Goal: Information Seeking & Learning: Learn about a topic

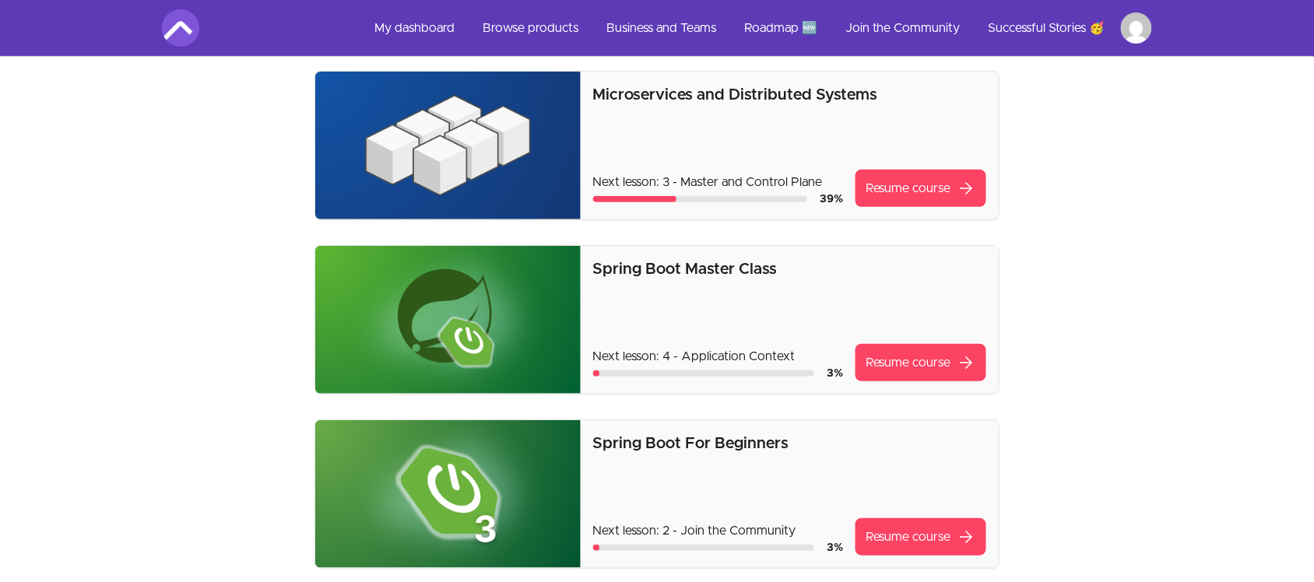
scroll to position [195, 0]
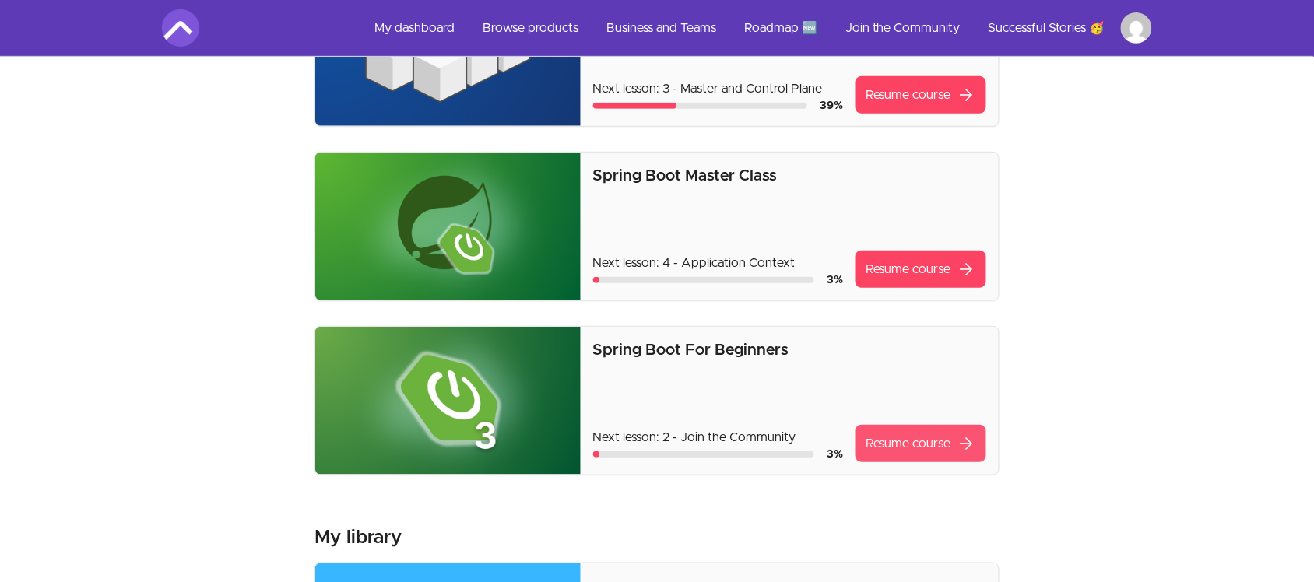
click at [923, 441] on link "Resume course arrow_forward" at bounding box center [921, 443] width 131 height 37
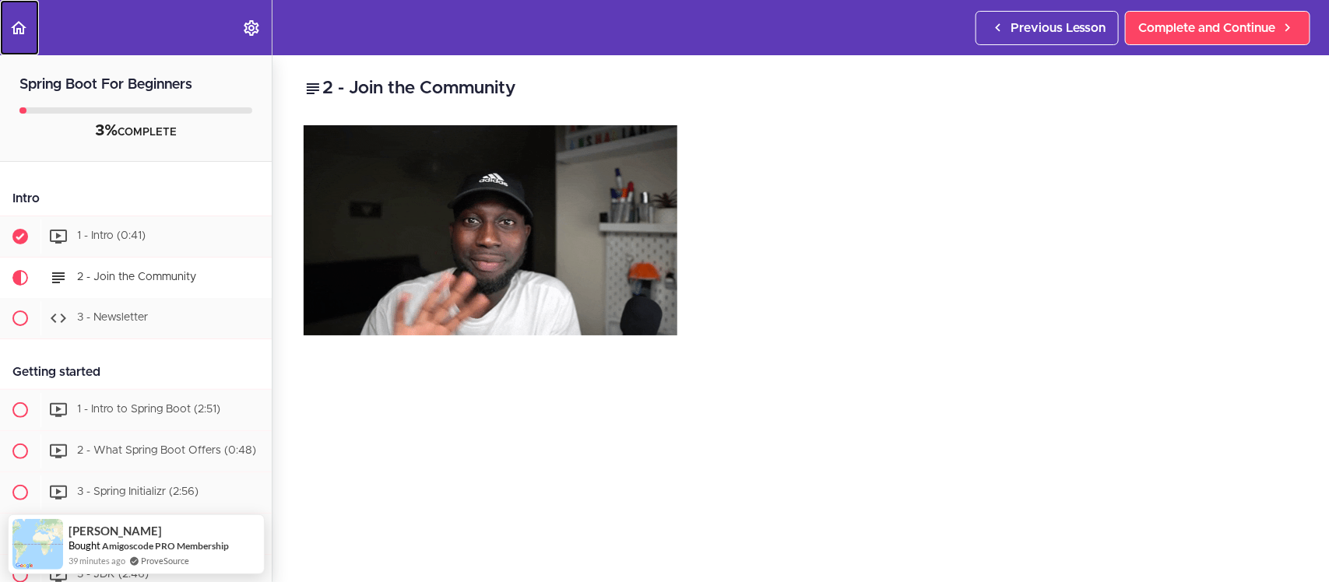
click at [26, 35] on icon "Back to course curriculum" at bounding box center [18, 28] width 19 height 19
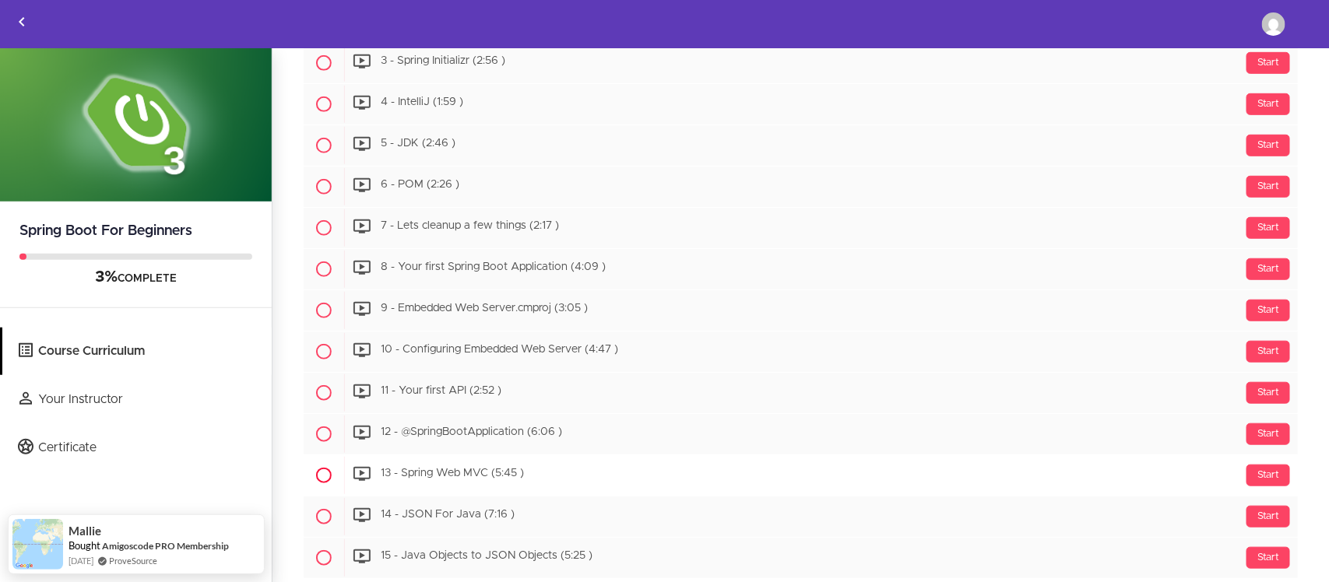
scroll to position [195, 0]
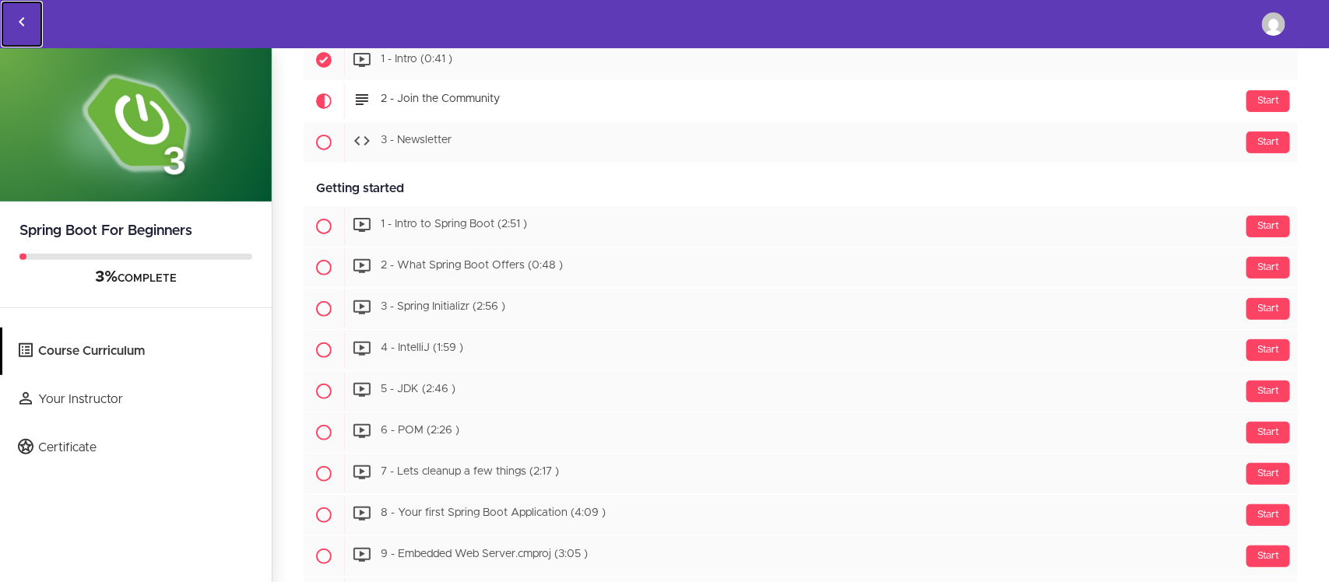
click at [29, 24] on icon "Back to courses" at bounding box center [21, 21] width 19 height 19
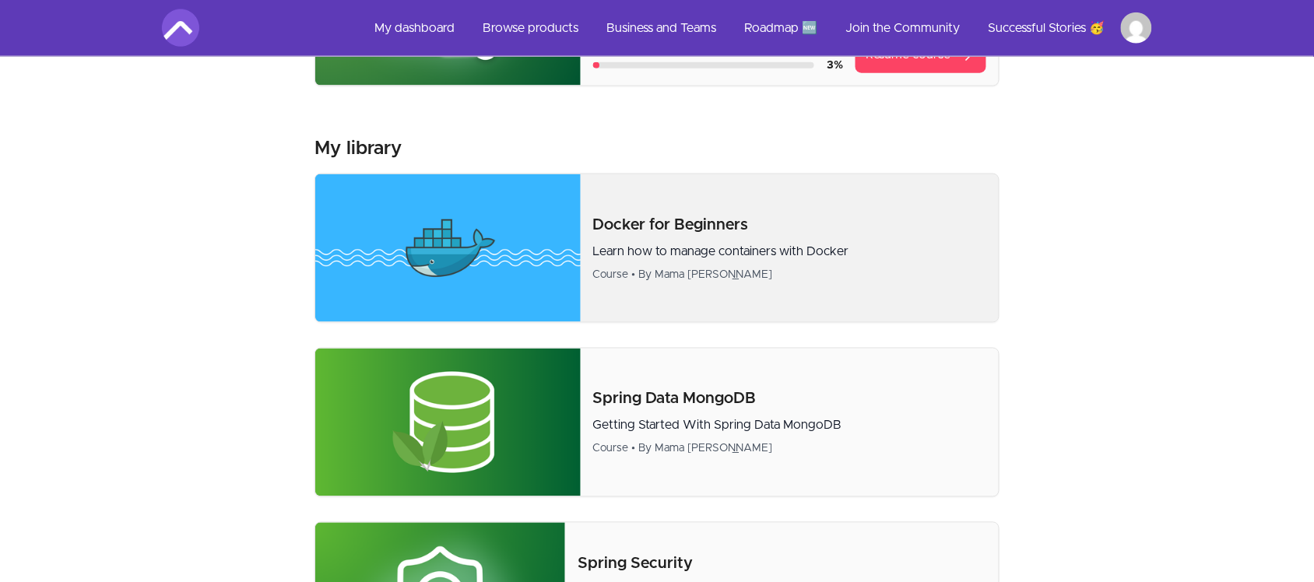
click at [689, 232] on p "Docker for Beginners" at bounding box center [789, 225] width 393 height 22
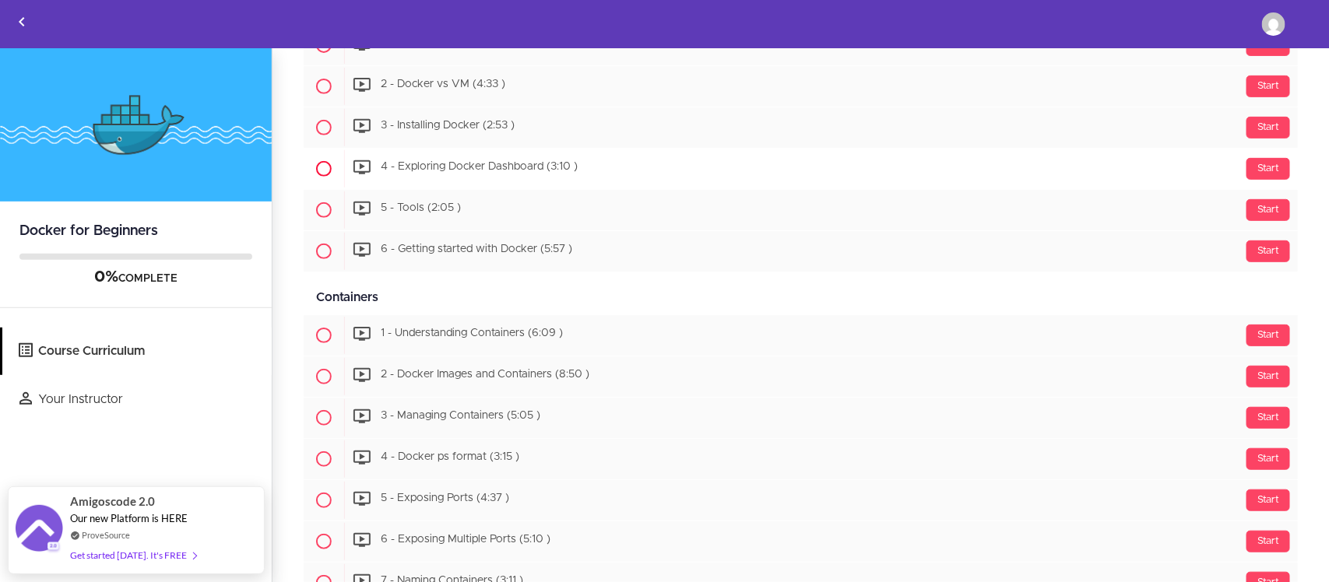
scroll to position [389, 0]
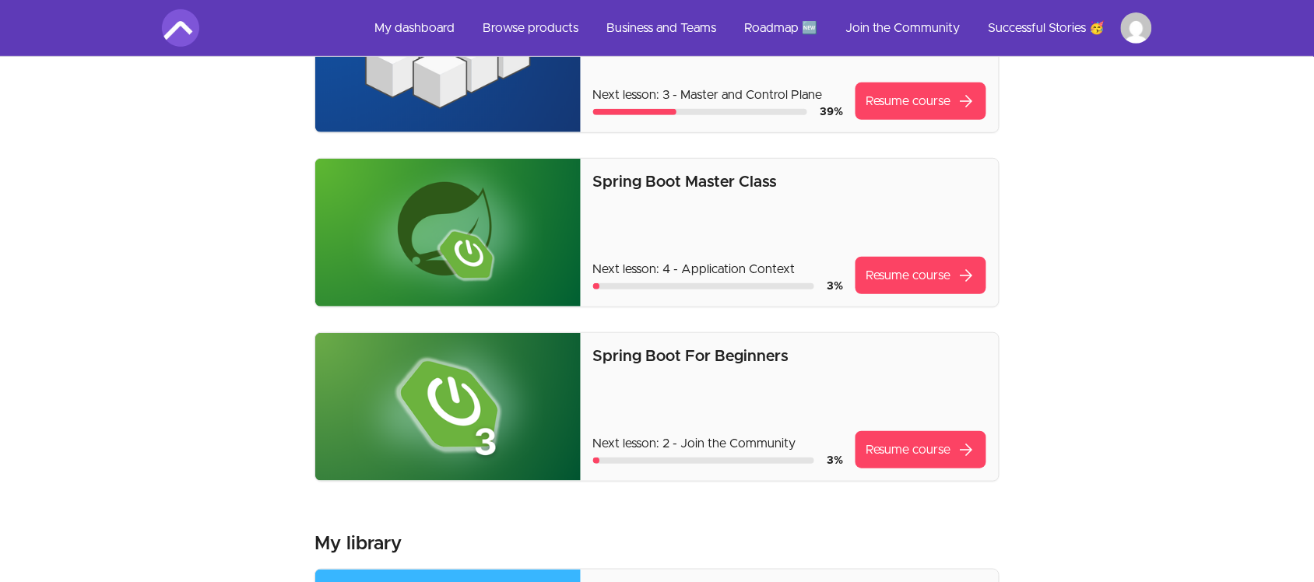
scroll to position [195, 0]
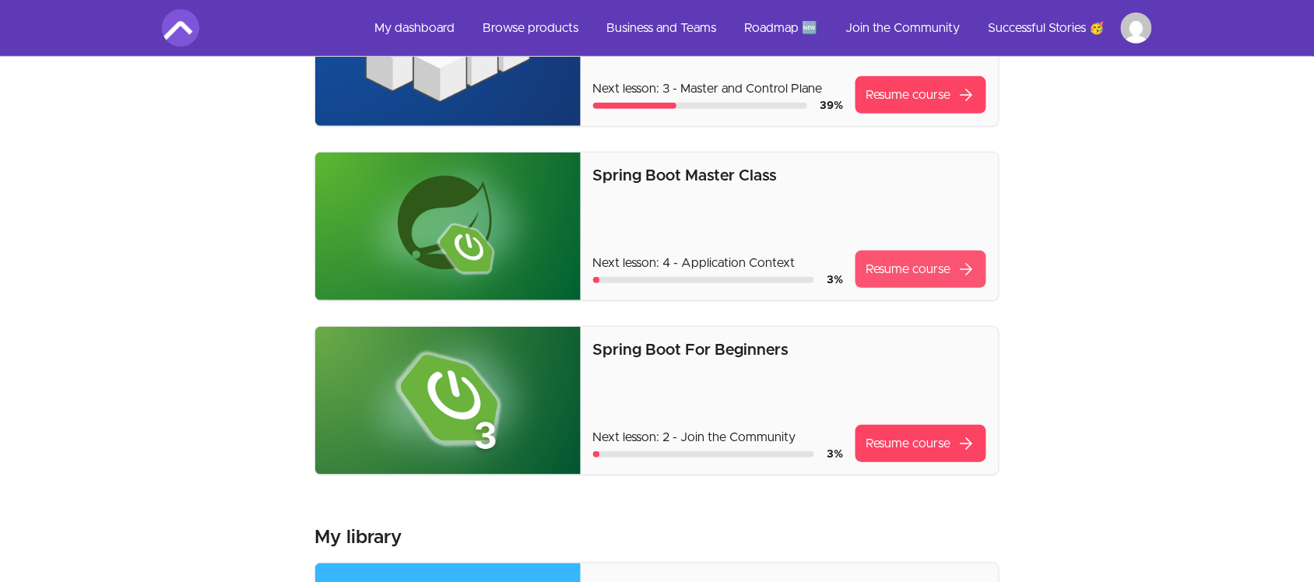
click at [901, 269] on link "Resume course arrow_forward" at bounding box center [921, 269] width 131 height 37
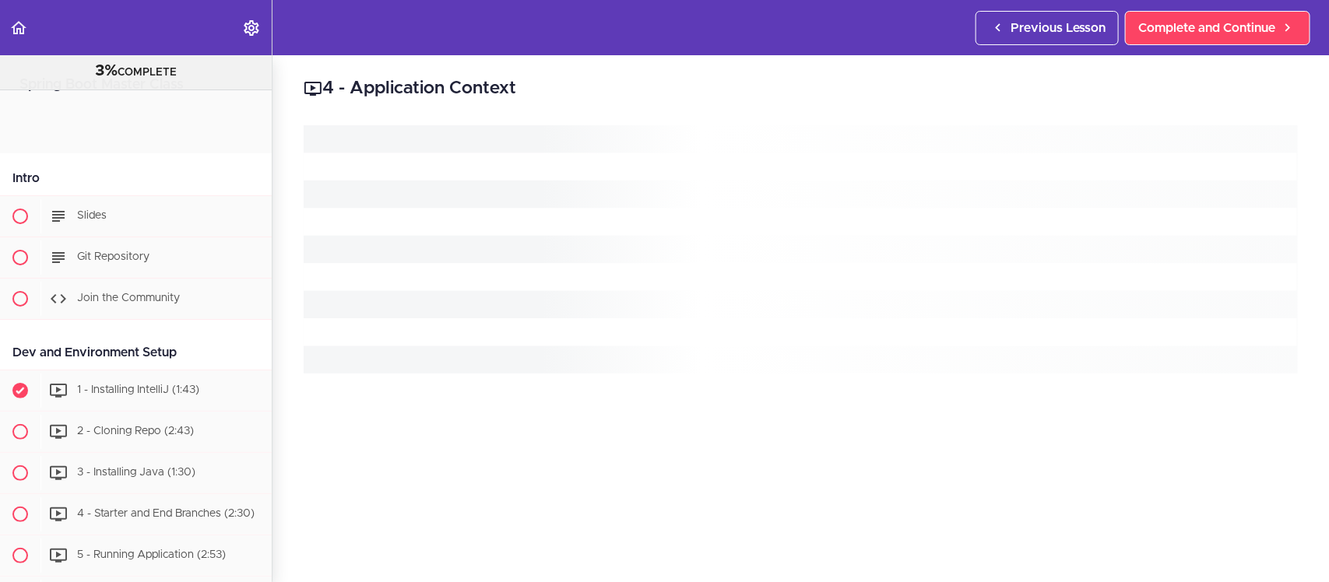
scroll to position [734, 0]
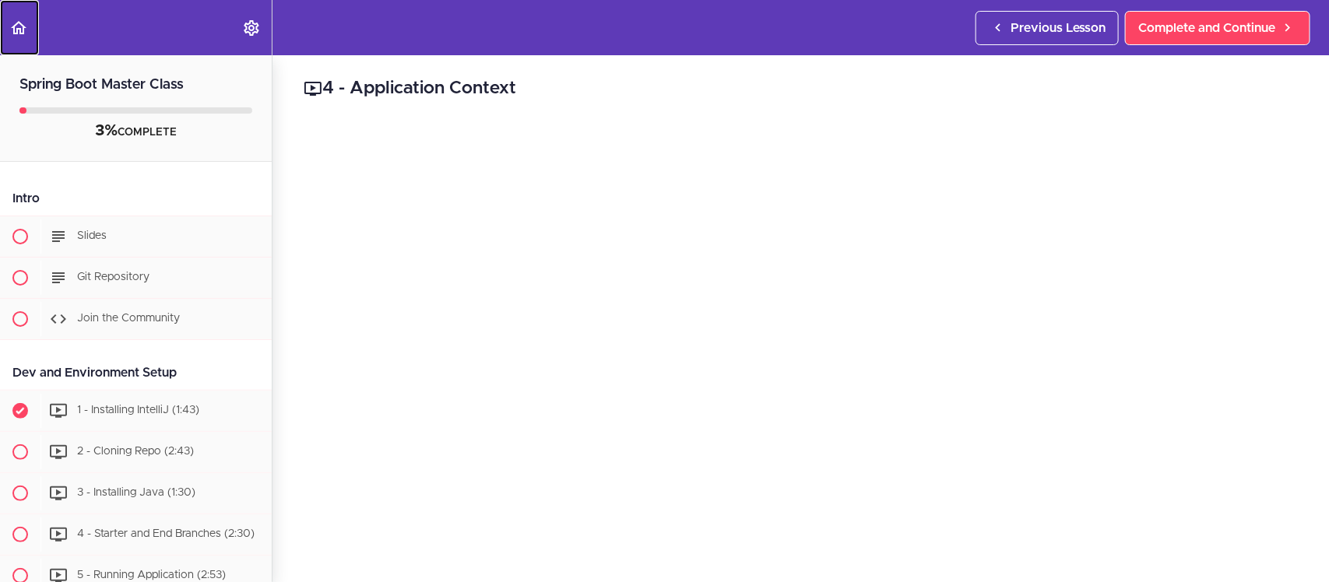
click at [20, 12] on link "Back to course curriculum" at bounding box center [19, 27] width 39 height 55
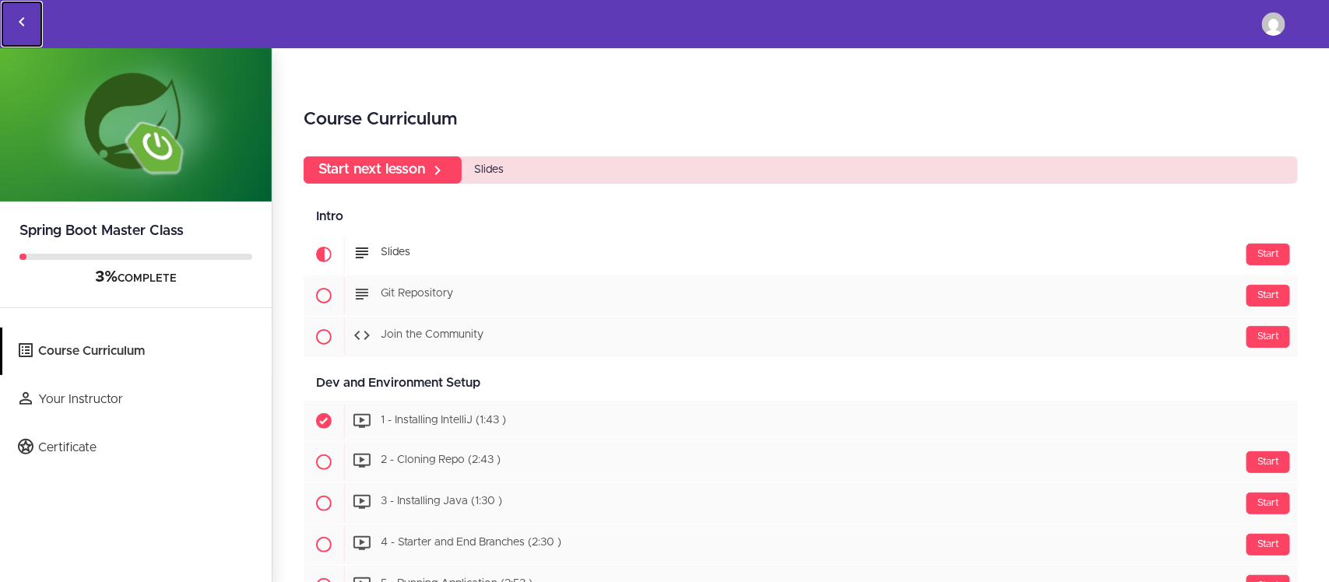
click at [9, 14] on link "Back to courses" at bounding box center [22, 24] width 42 height 47
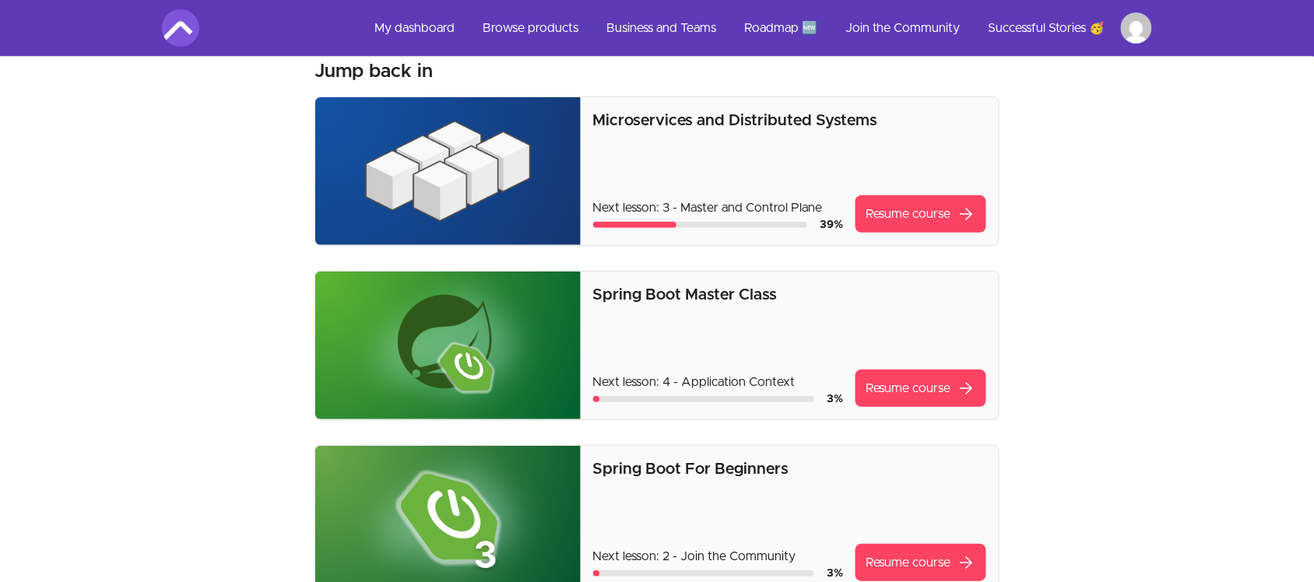
scroll to position [97, 0]
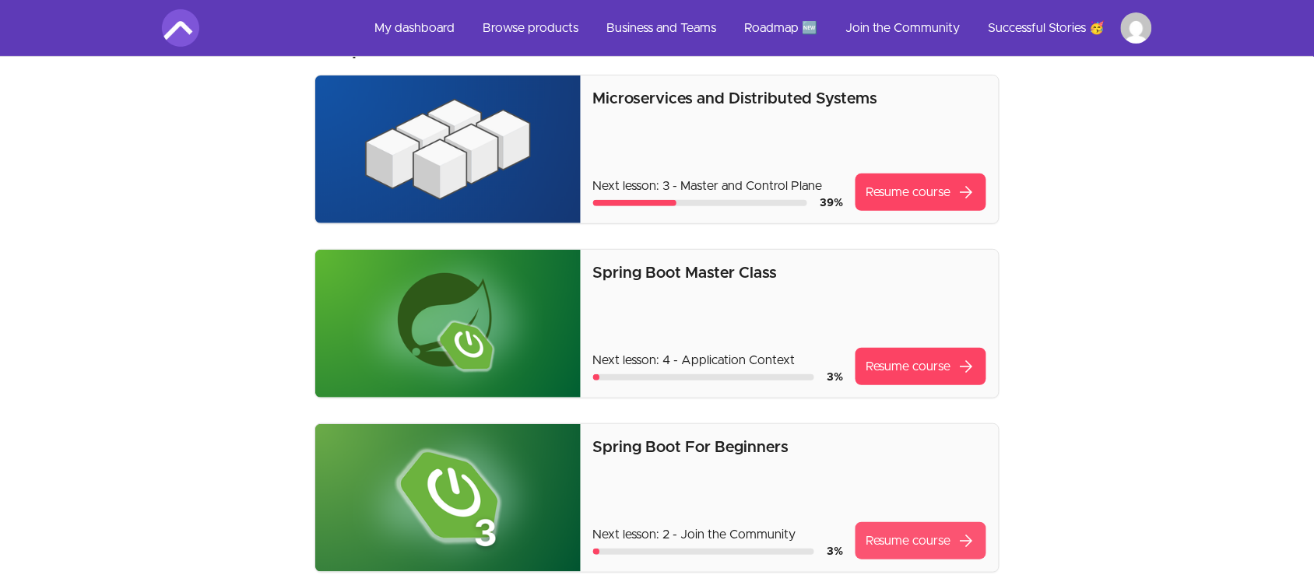
click at [917, 535] on link "Resume course arrow_forward" at bounding box center [921, 540] width 131 height 37
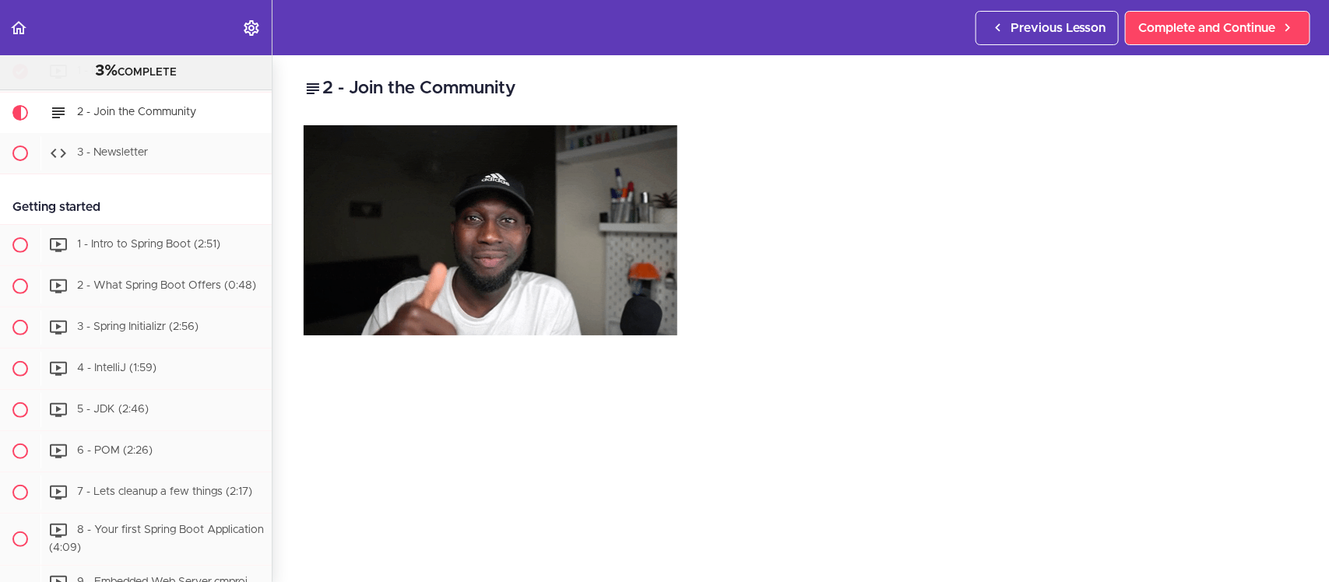
click at [838, 137] on div at bounding box center [801, 230] width 994 height 210
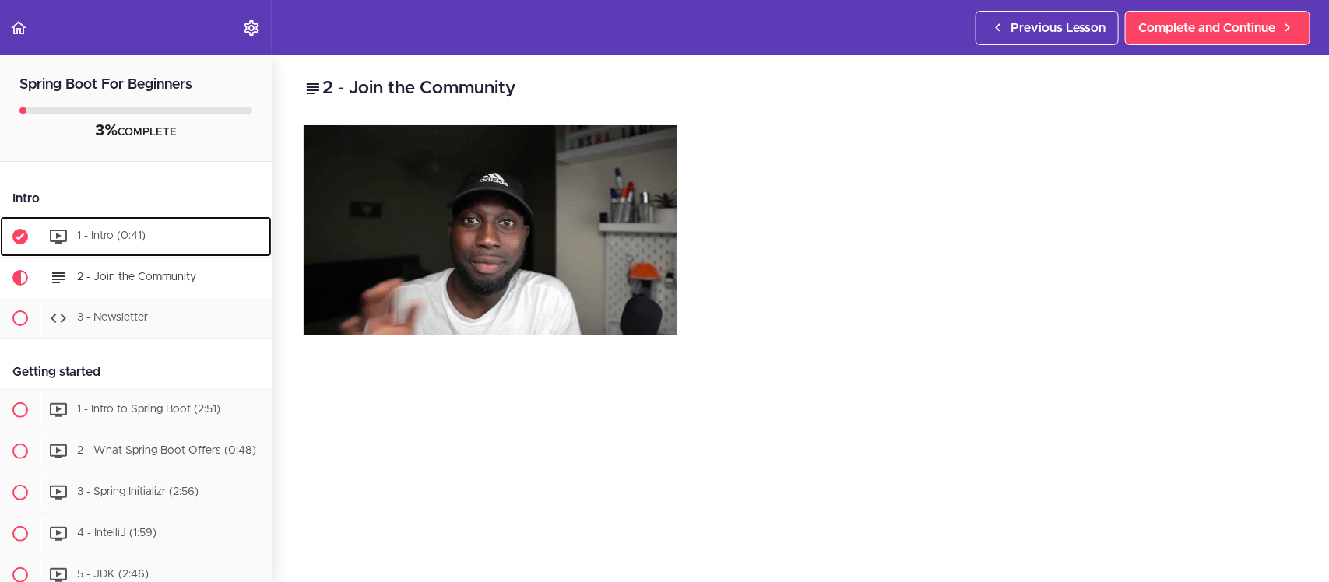
click at [136, 232] on span "1 - Intro (0:41)" at bounding box center [111, 235] width 69 height 11
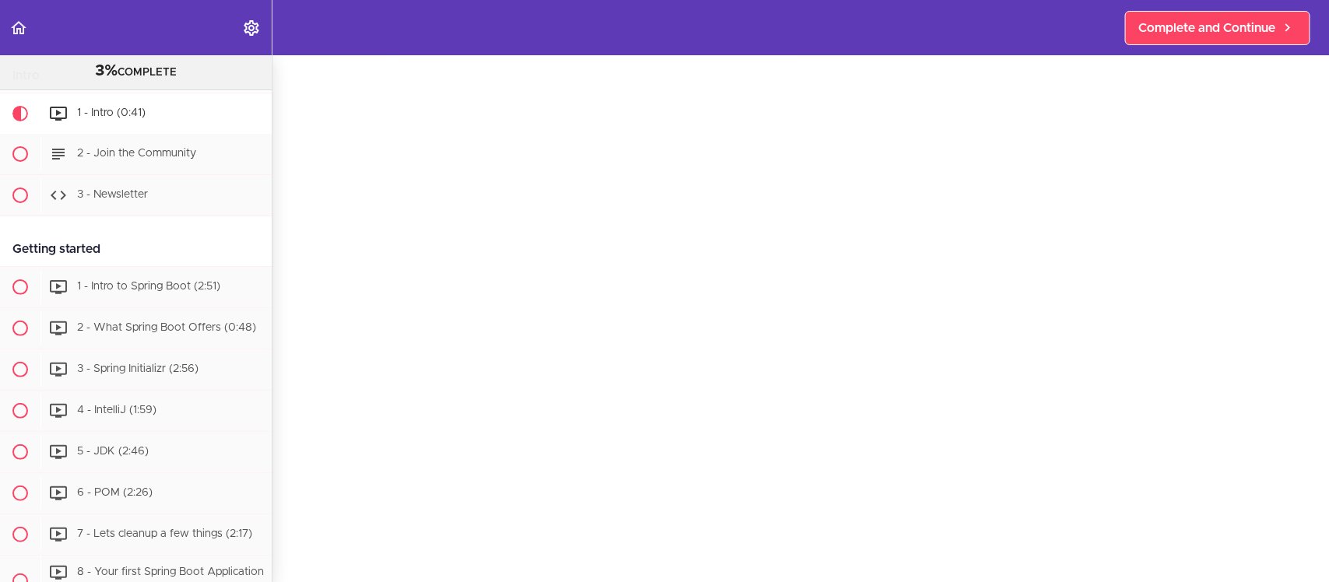
scroll to position [195, 0]
click at [814, 523] on span "Complete and Continue" at bounding box center [790, 531] width 137 height 19
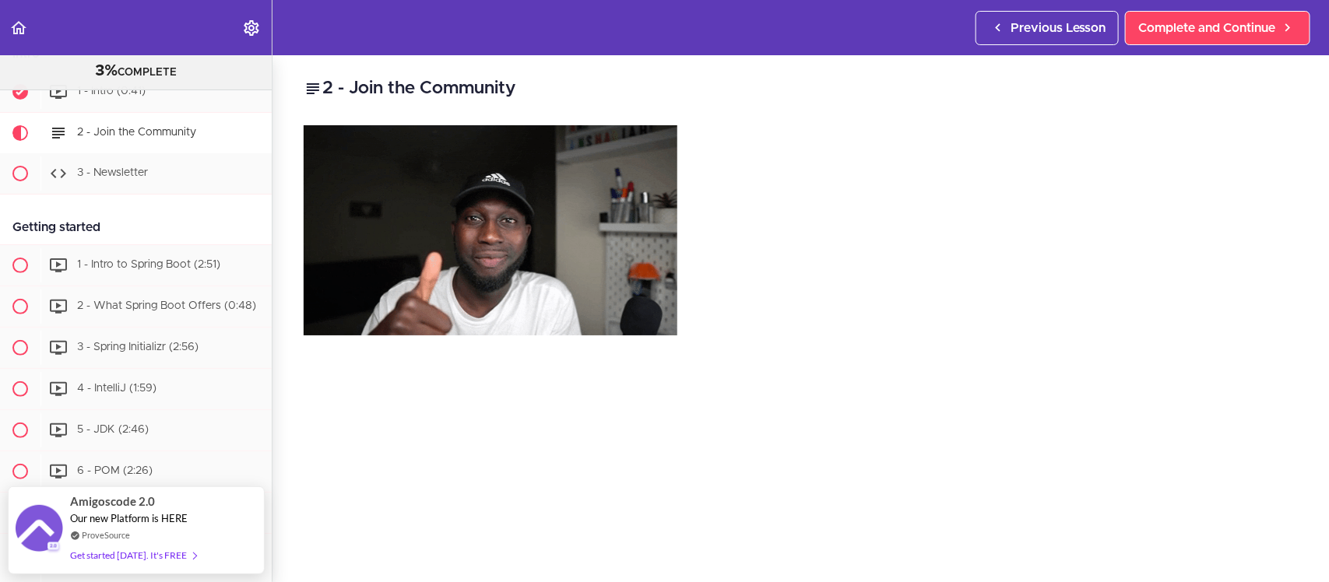
scroll to position [389, 0]
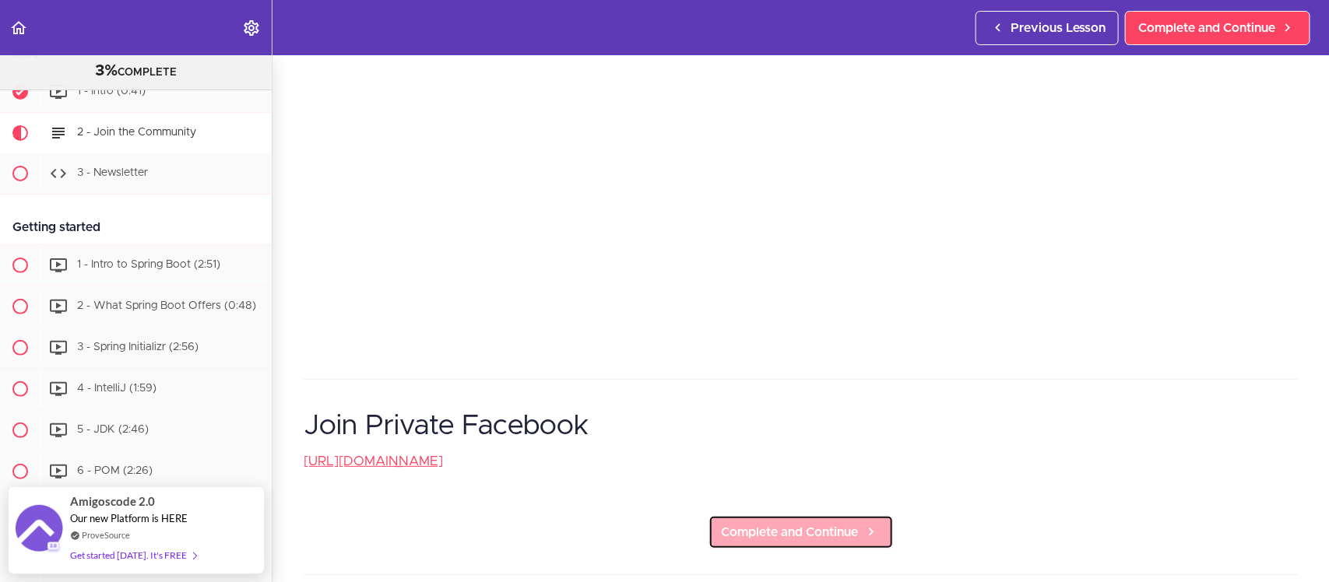
click at [800, 542] on span "Complete and Continue" at bounding box center [790, 532] width 137 height 19
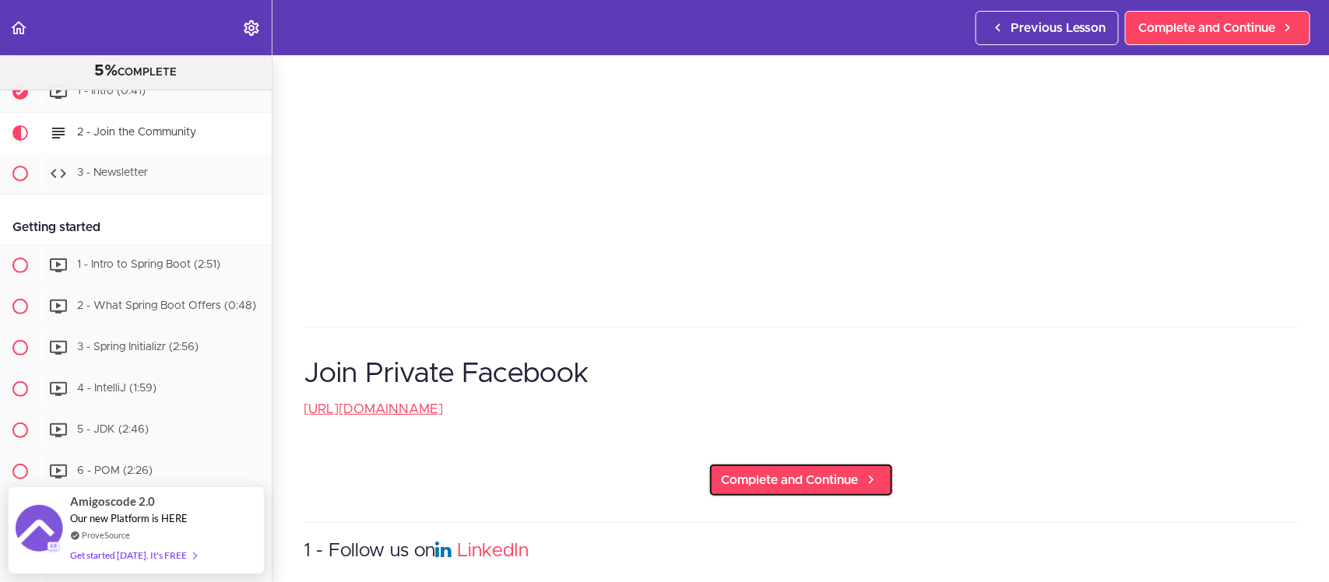
scroll to position [487, 0]
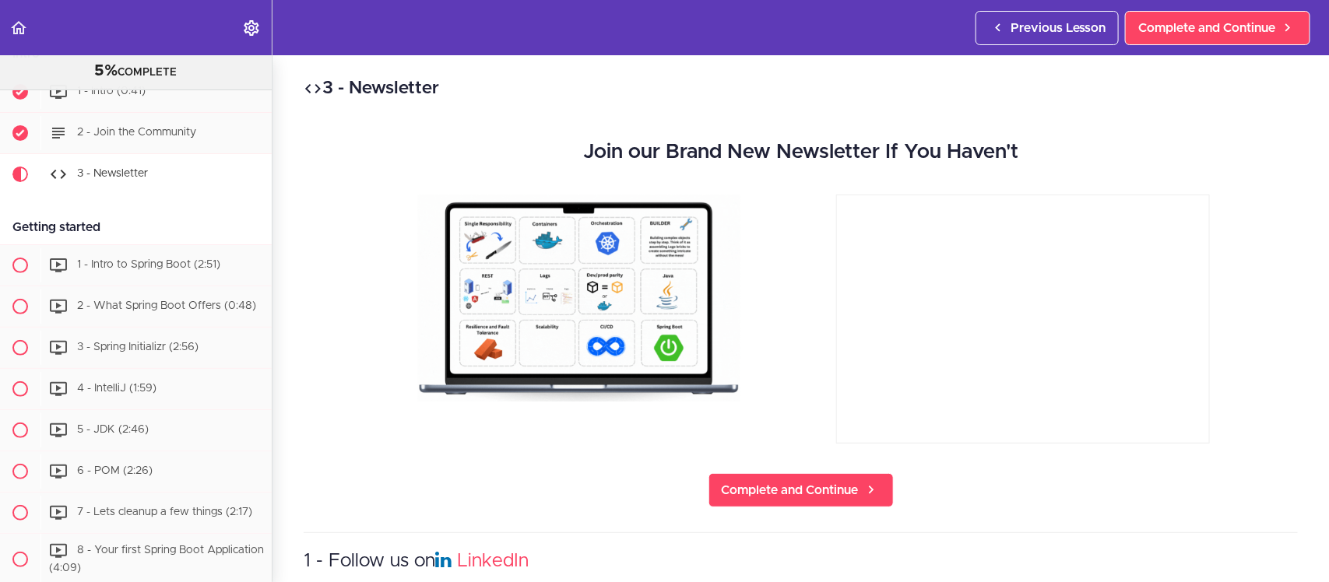
scroll to position [166, 0]
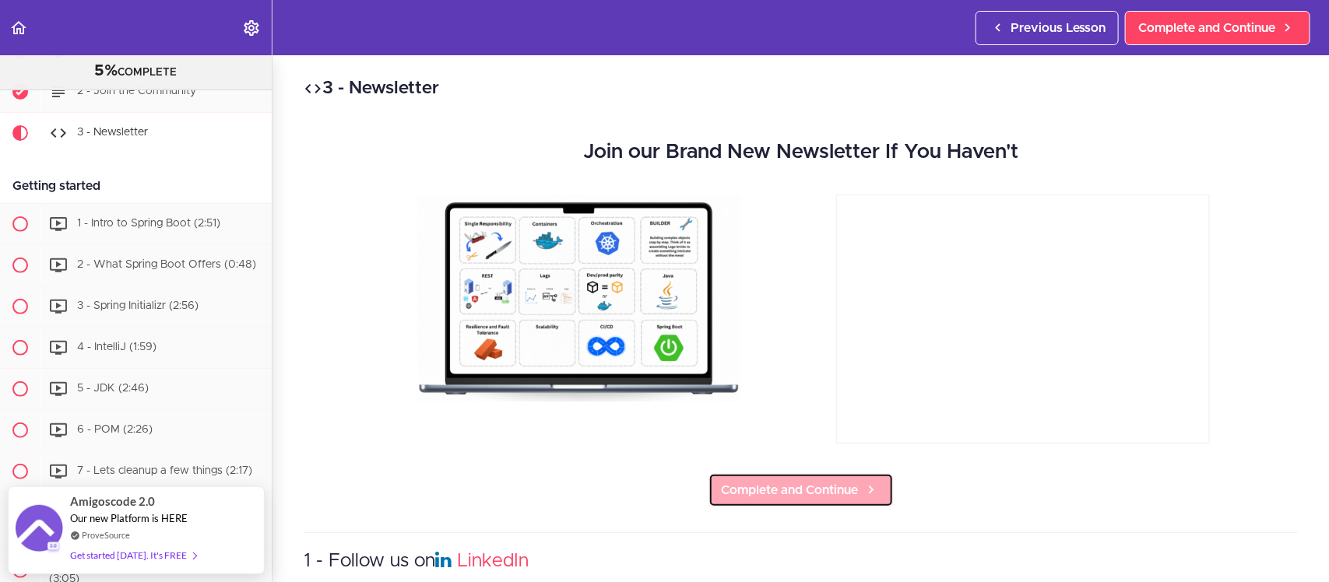
click at [773, 490] on span "Complete and Continue" at bounding box center [790, 490] width 137 height 19
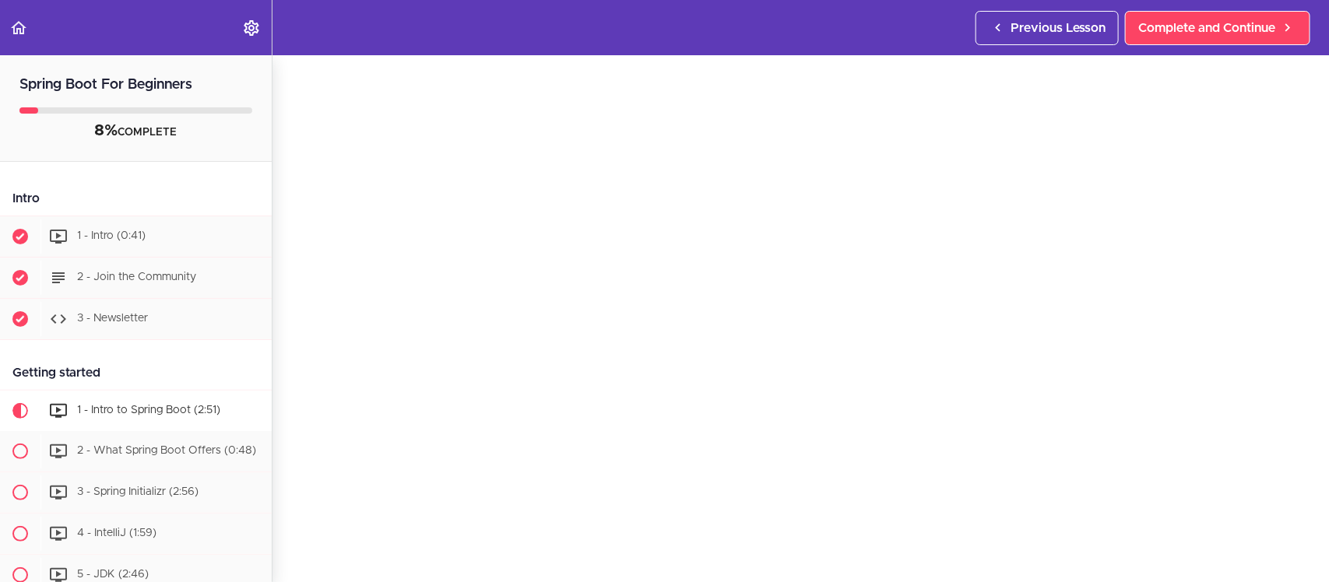
scroll to position [195, 0]
click at [761, 515] on link "Complete and Continue" at bounding box center [800, 532] width 185 height 34
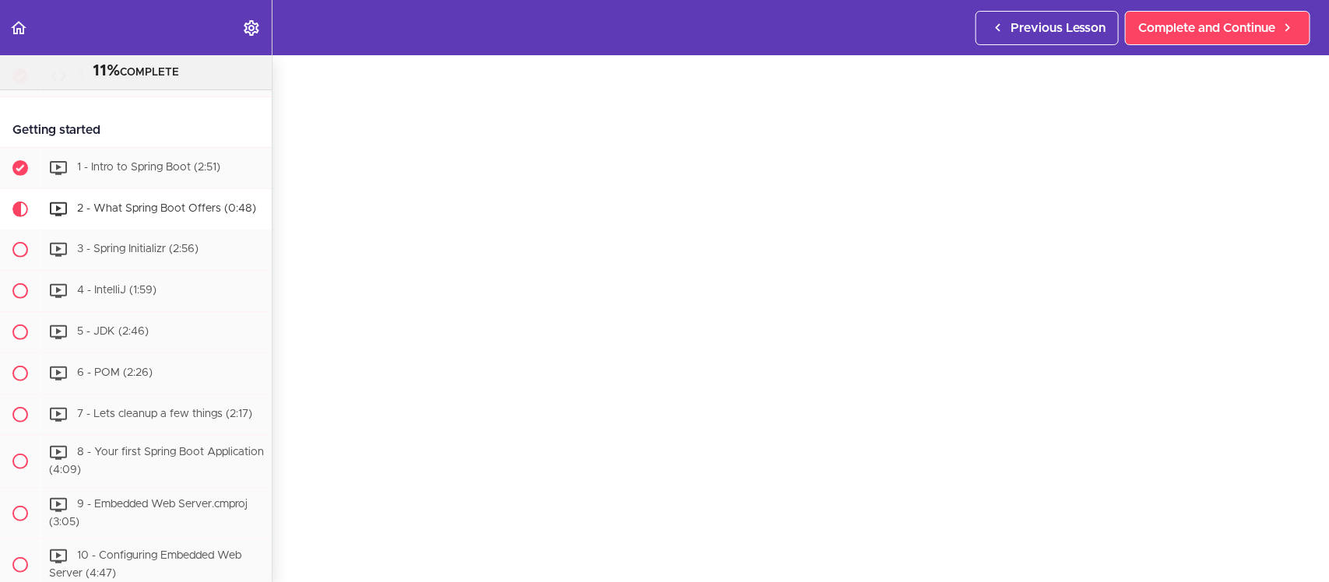
scroll to position [292, 0]
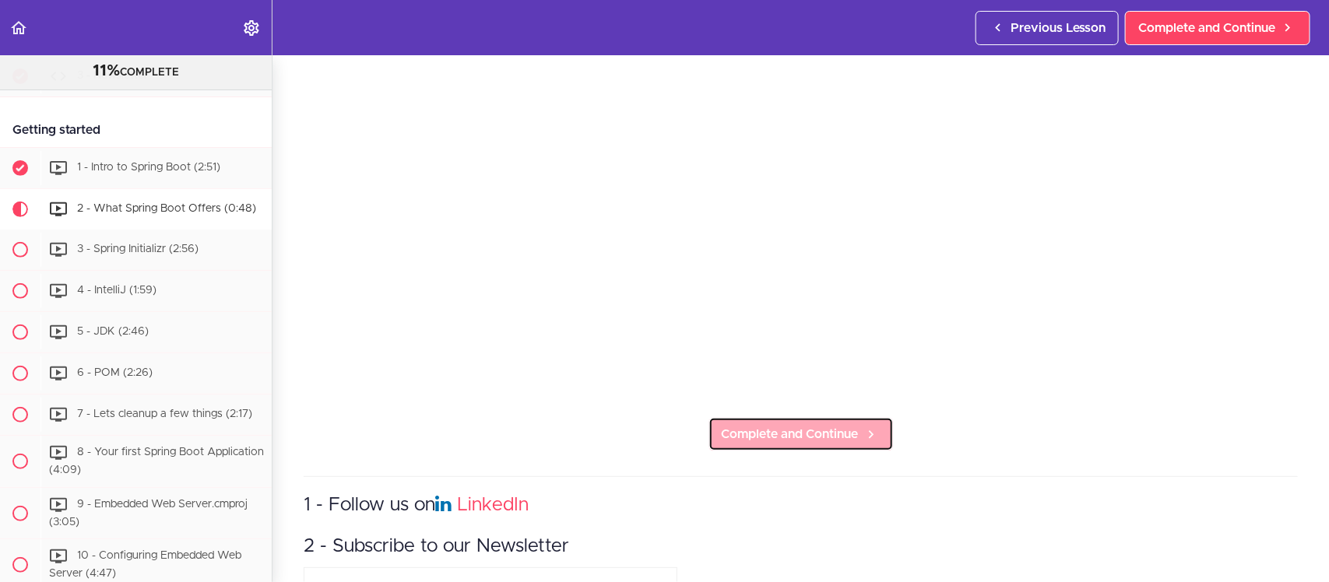
click at [792, 426] on span "Complete and Continue" at bounding box center [790, 434] width 137 height 19
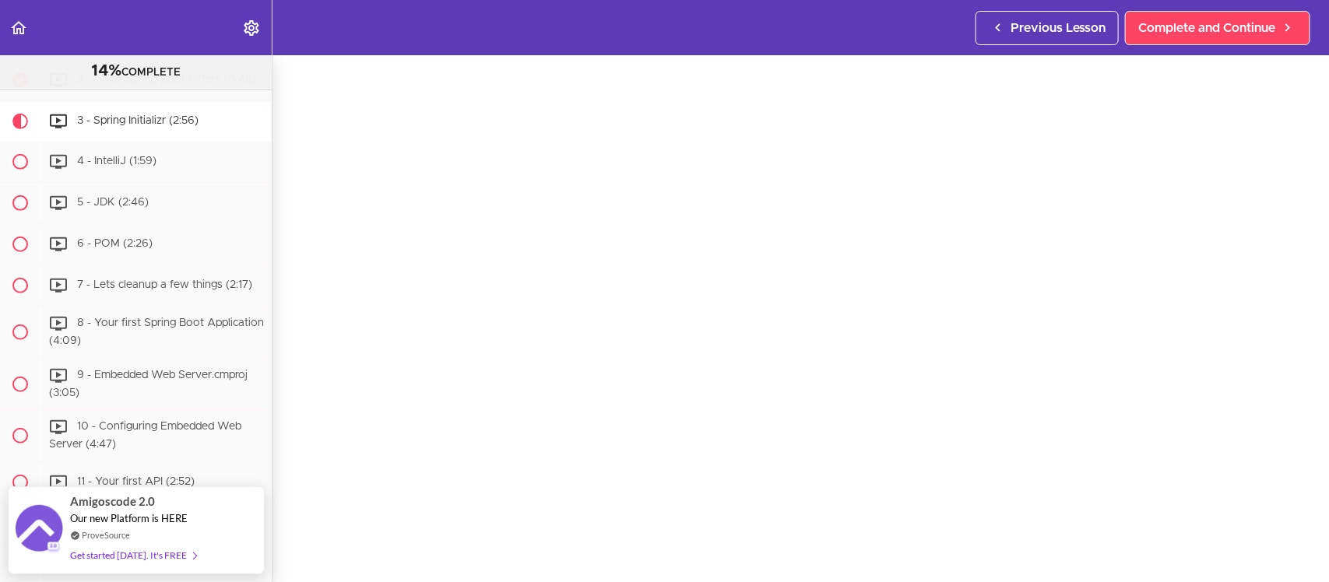
scroll to position [195, 0]
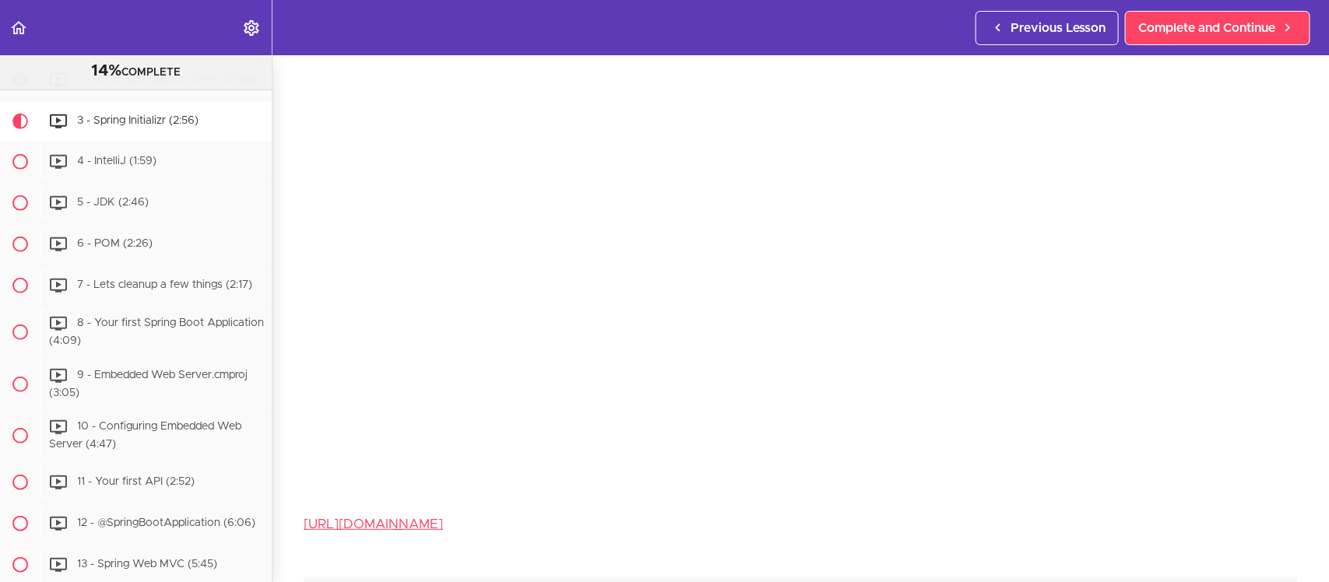
click at [822, 528] on p "https://start.spring.io/" at bounding box center [801, 524] width 994 height 23
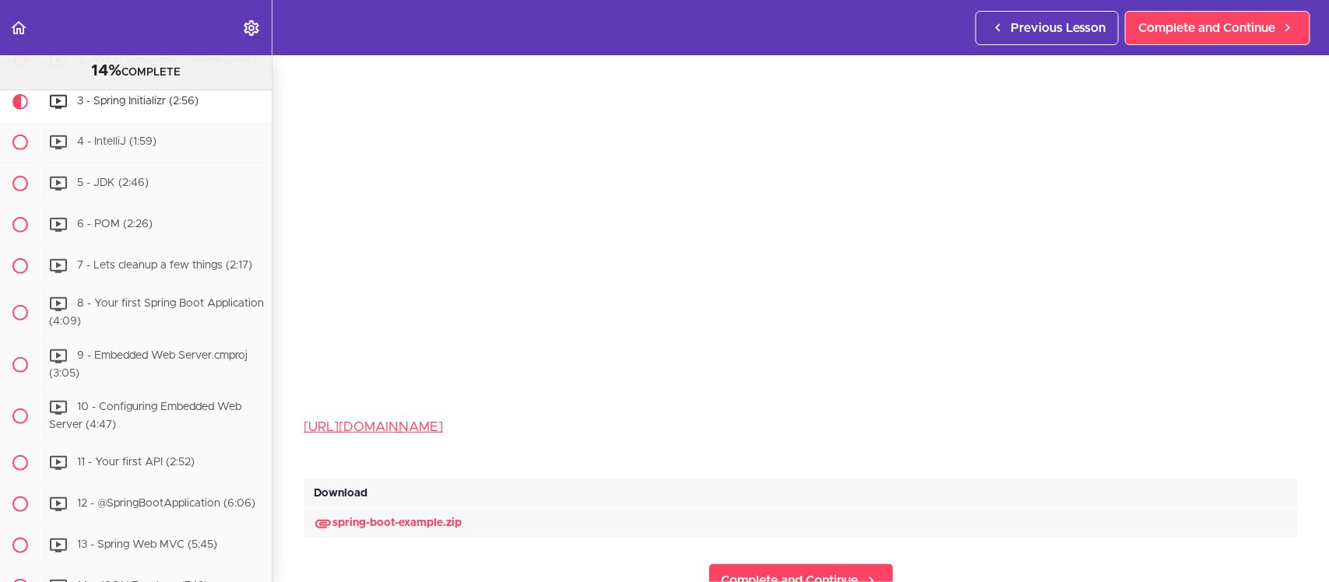
scroll to position [389, 0]
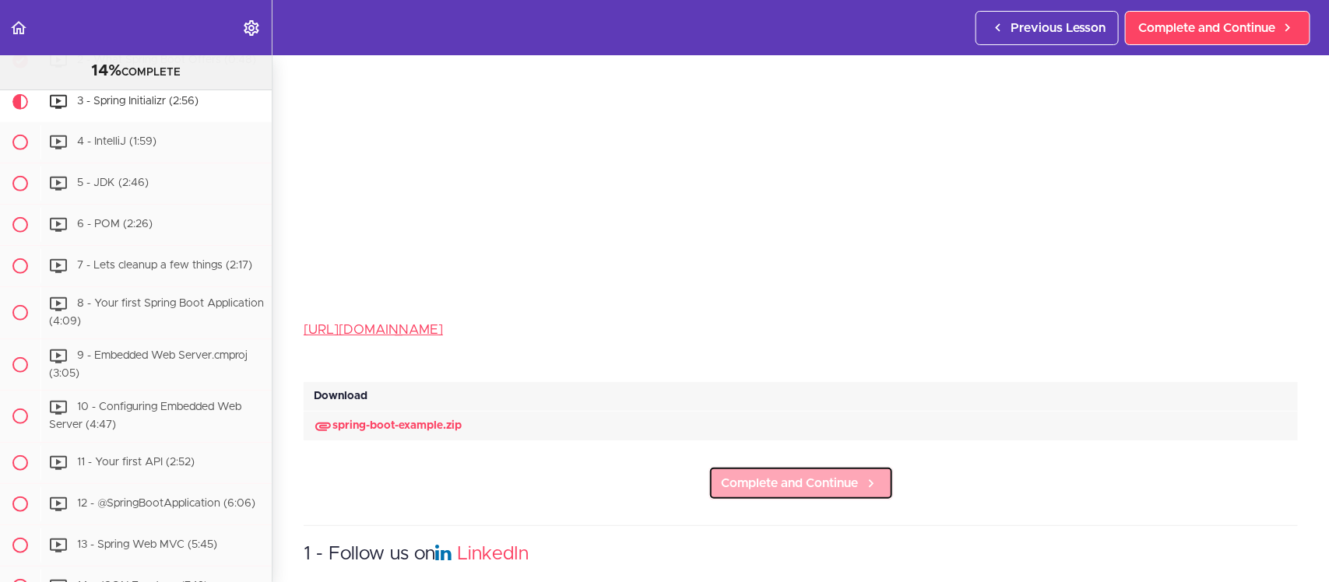
click at [821, 485] on span "Complete and Continue" at bounding box center [790, 483] width 137 height 19
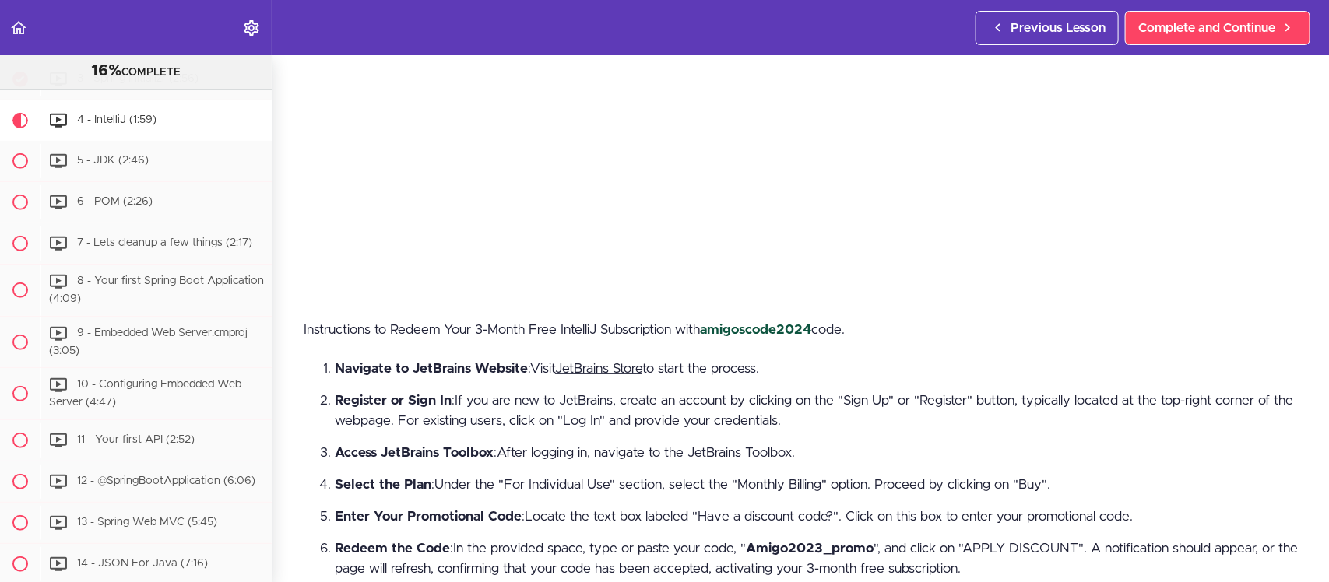
scroll to position [584, 0]
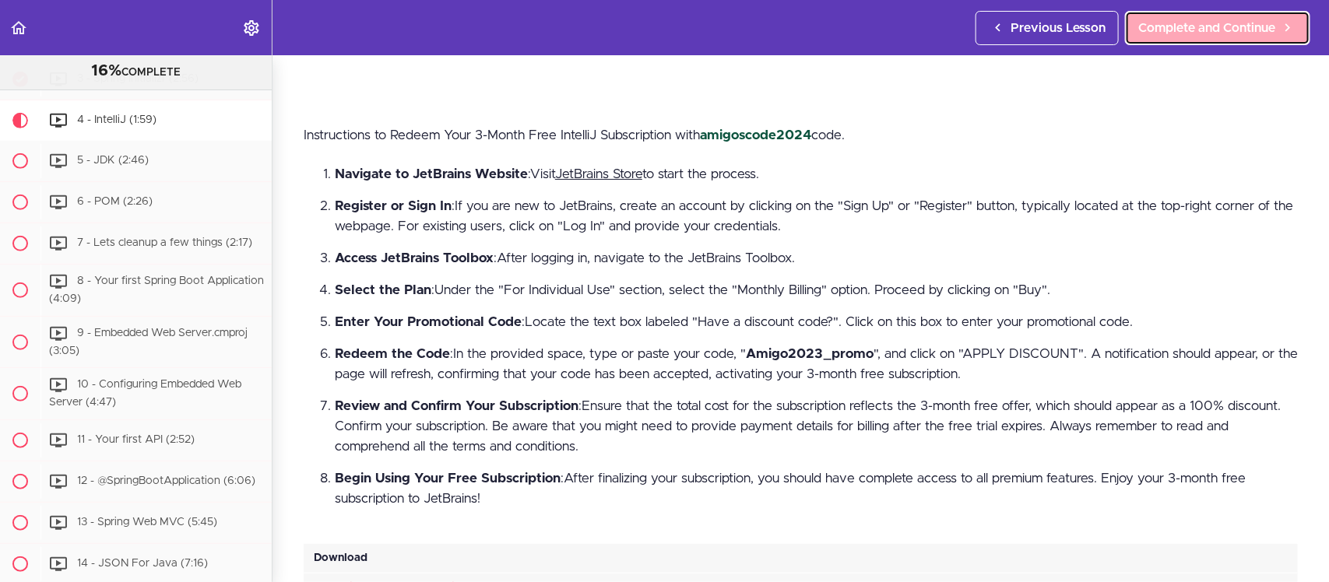
click at [1193, 25] on span "Complete and Continue" at bounding box center [1206, 28] width 137 height 19
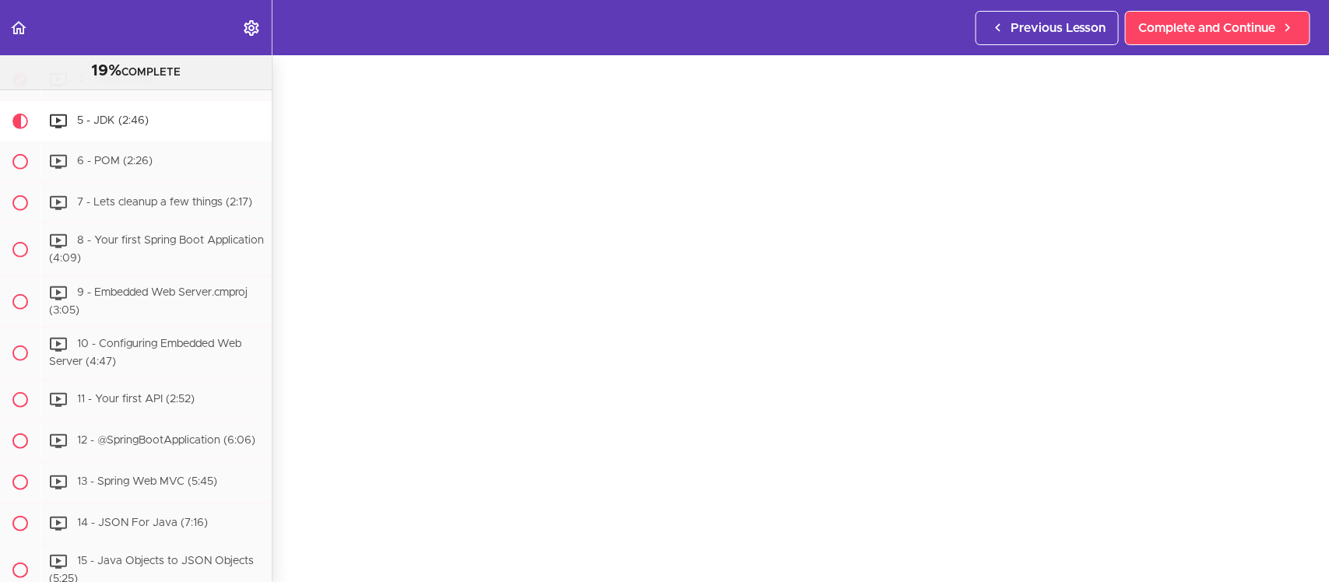
scroll to position [97, 0]
click at [1226, 33] on span "Complete and Continue" at bounding box center [1206, 28] width 137 height 19
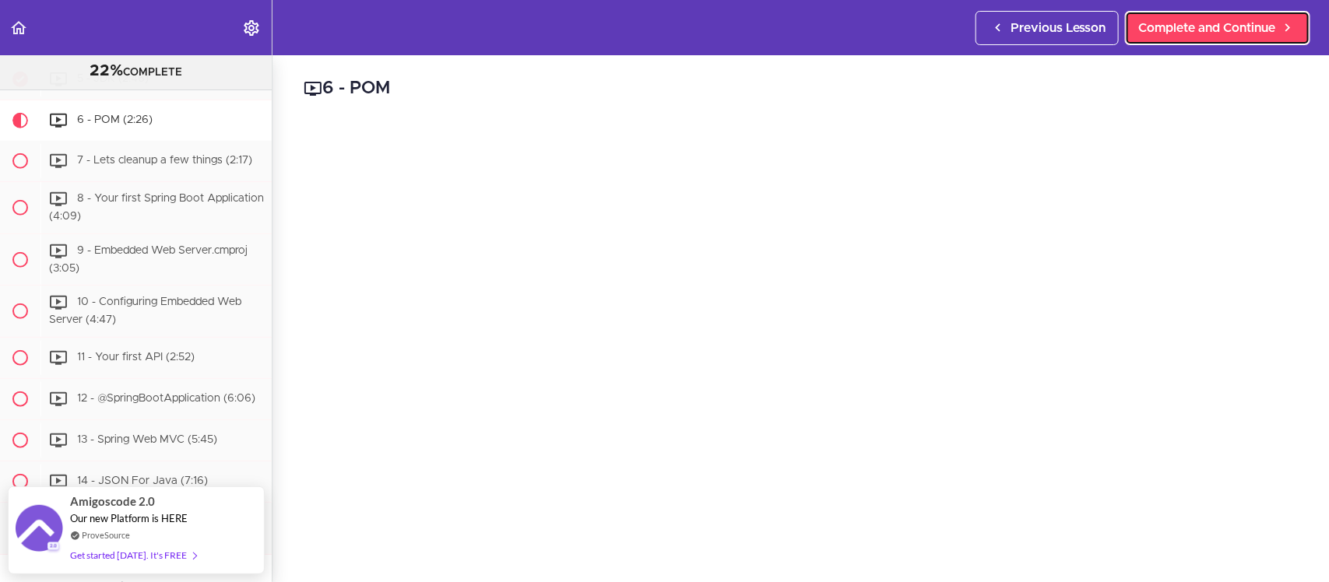
scroll to position [97, 0]
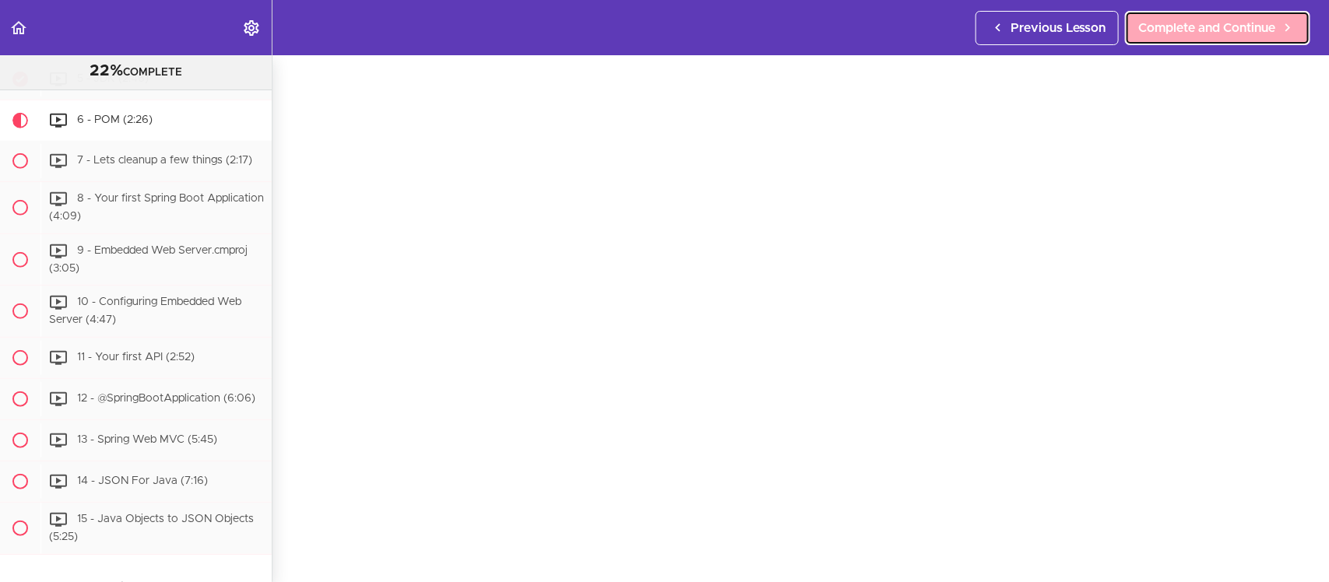
click at [1211, 31] on span "Complete and Continue" at bounding box center [1206, 28] width 137 height 19
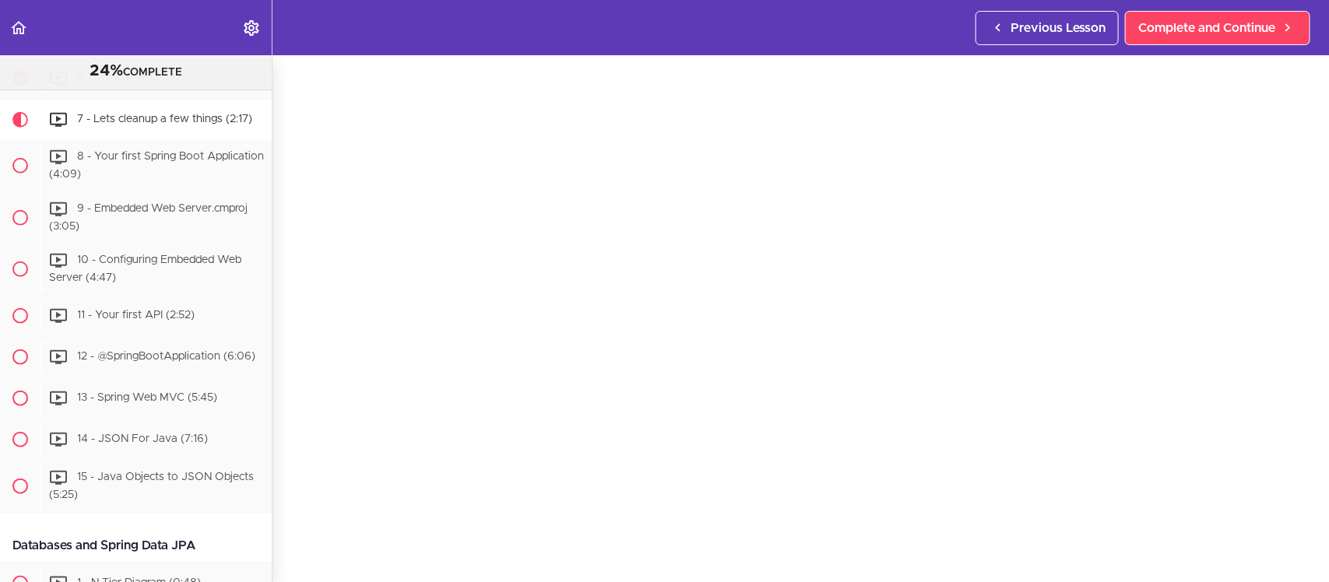
scroll to position [97, 0]
click at [1252, 28] on span "Complete and Continue" at bounding box center [1206, 28] width 137 height 19
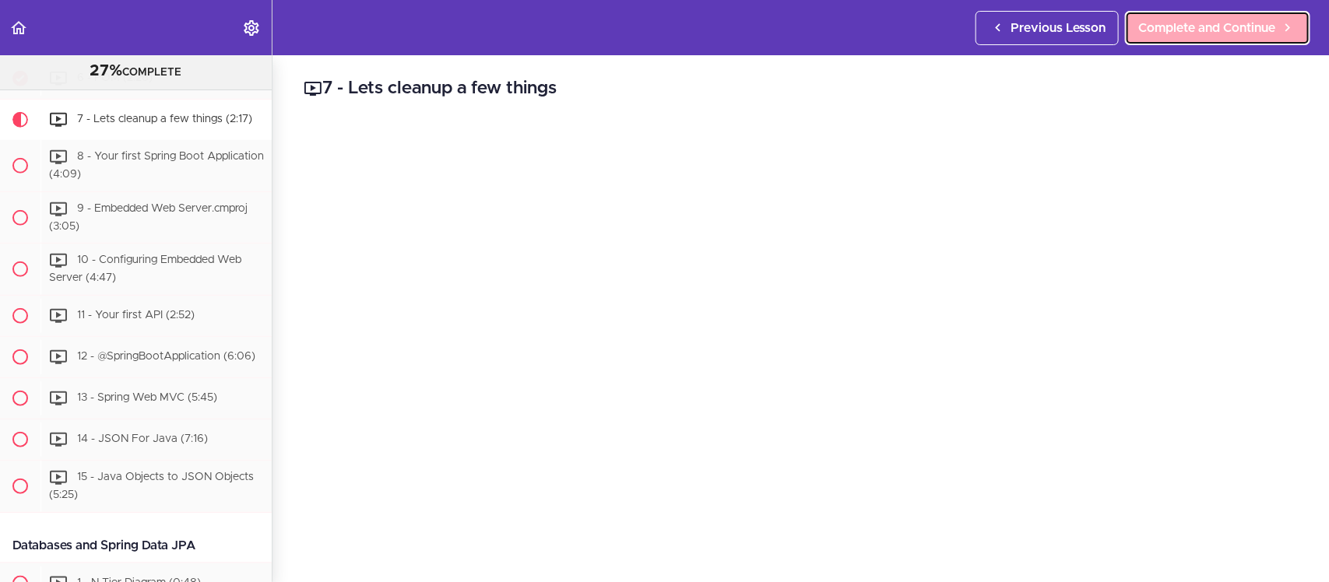
click at [1183, 35] on span "Complete and Continue" at bounding box center [1206, 28] width 137 height 19
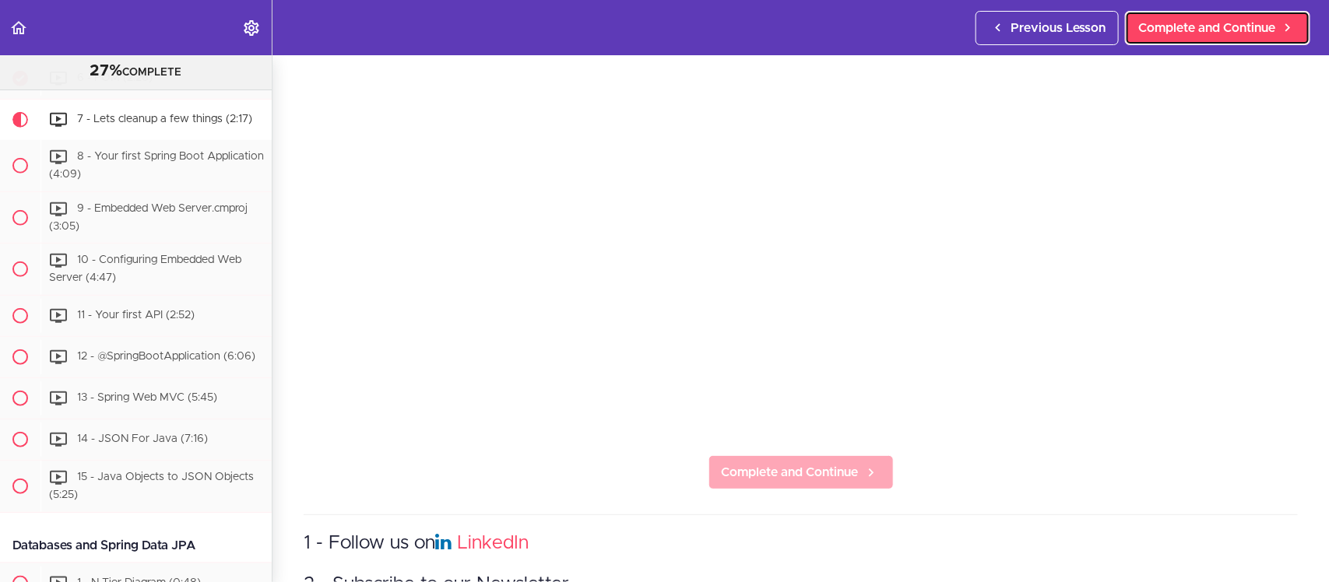
scroll to position [292, 0]
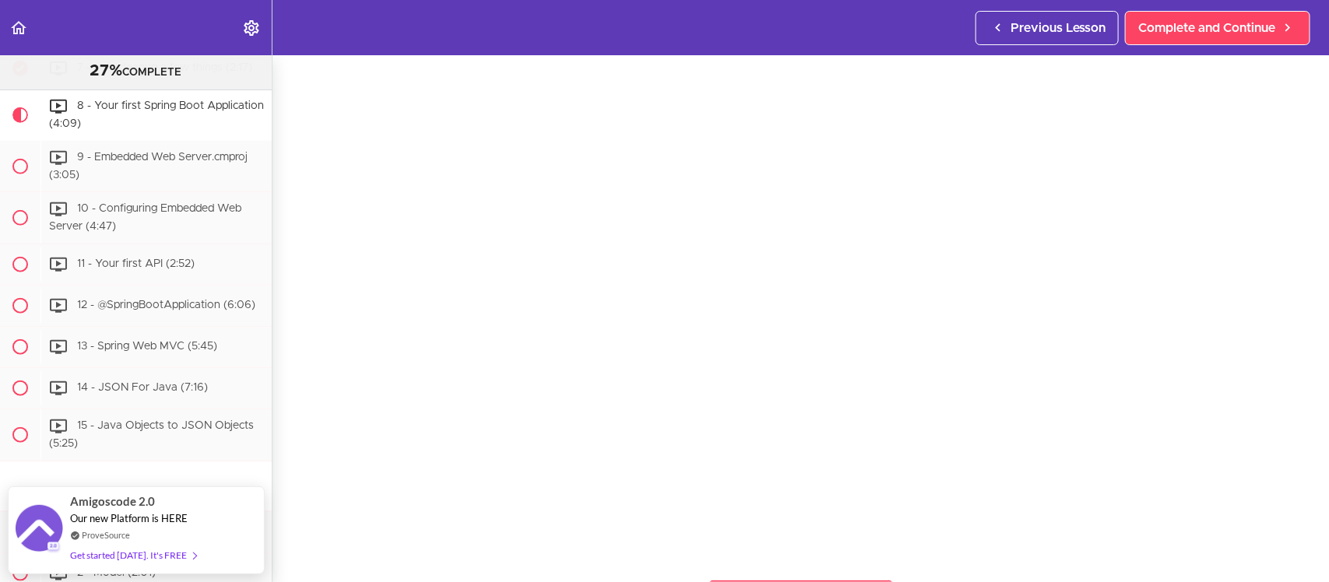
scroll to position [97, 0]
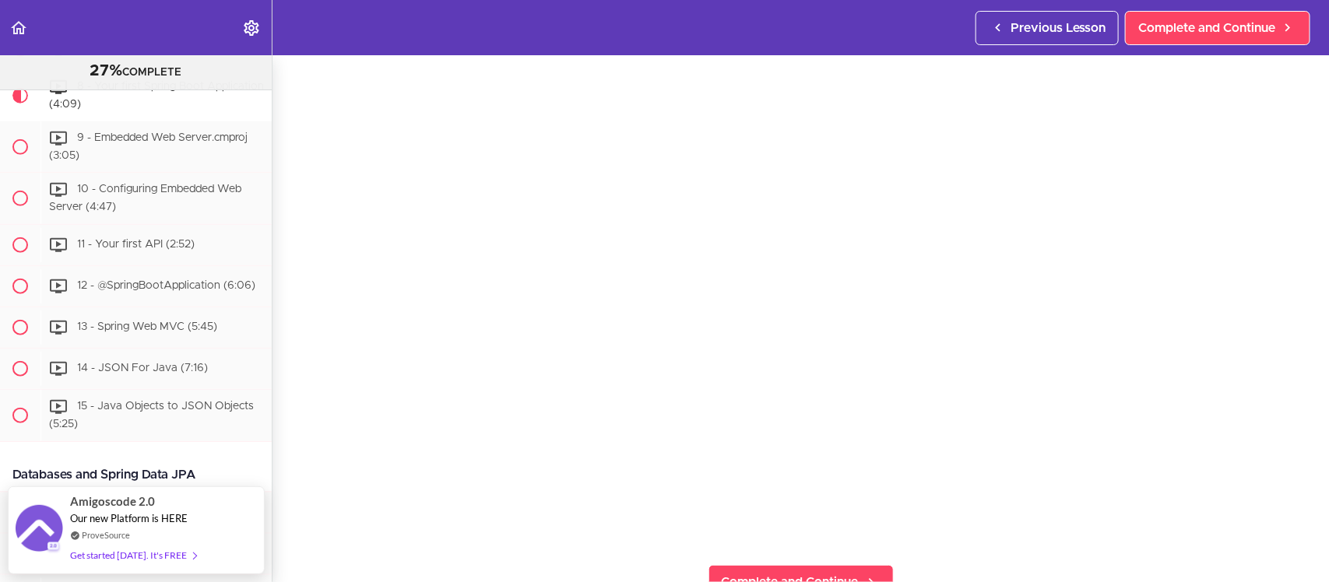
scroll to position [97, 0]
